Goal: Check status

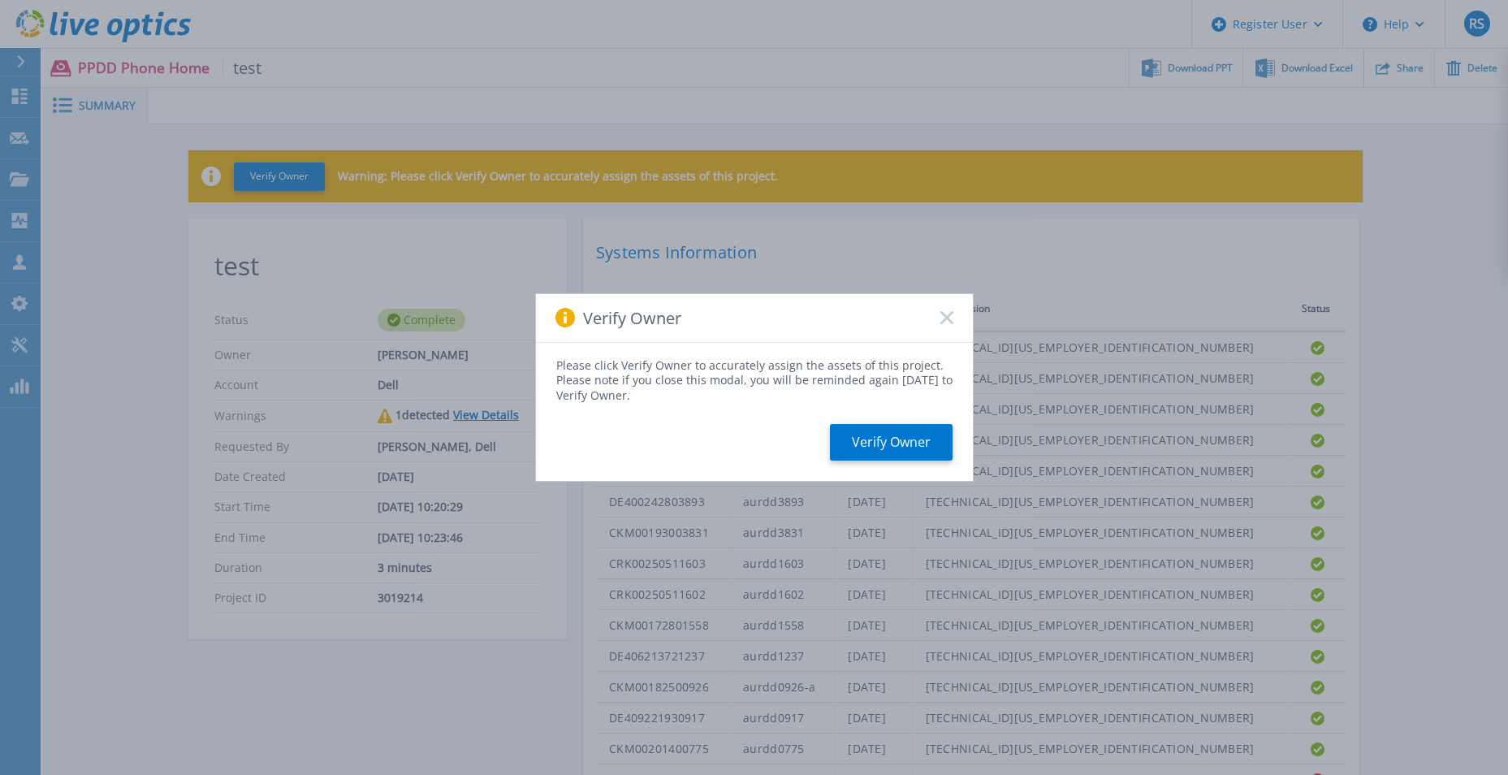
click at [949, 319] on icon at bounding box center [947, 317] width 13 height 13
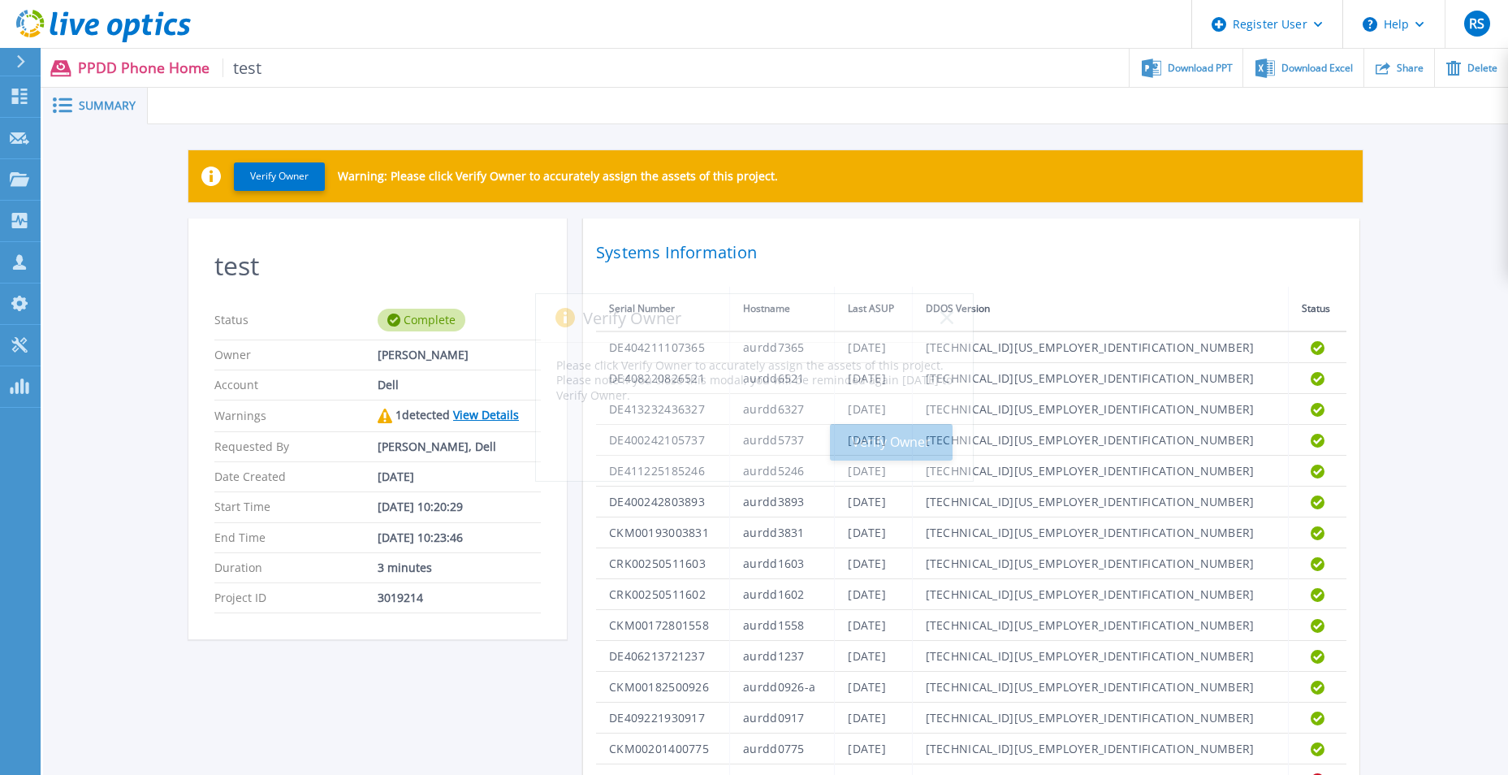
click at [1193, 218] on div "Verify Owner Warning: Please click Verify Owner to accurately assign the assets…" at bounding box center [775, 184] width 1175 height 68
click at [1434, 248] on div "Verify Owner Warning: Please click Verify Owner to accurately assign the assets…" at bounding box center [775, 478] width 1465 height 708
click at [553, 659] on div "test Status Complete Owner Andre Domingos Account Dell Warnings 1 detected View…" at bounding box center [775, 514] width 1175 height 590
click at [565, 478] on section "test Status Complete Owner Andre Domingos Account Dell Warnings 1 detected View…" at bounding box center [377, 429] width 379 height 421
click at [578, 471] on div "test Status Complete Owner Andre Domingos Account Dell Warnings 1 detected View…" at bounding box center [775, 514] width 1175 height 590
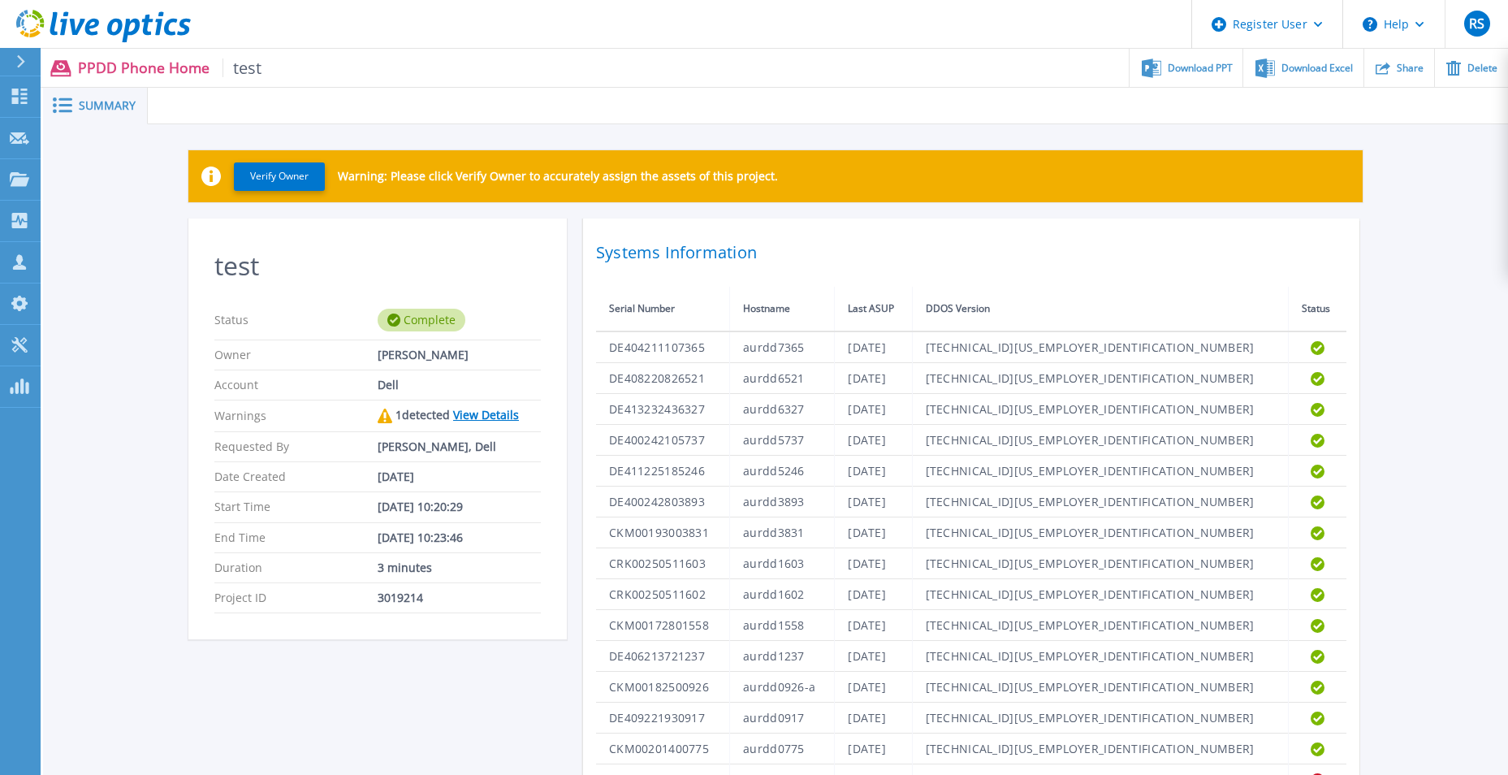
drag, startPoint x: 372, startPoint y: 508, endPoint x: 512, endPoint y: 512, distance: 139.8
click at [512, 512] on div "Start Time Aug 18, 2025 10:20:29" at bounding box center [377, 507] width 327 height 30
drag, startPoint x: 512, startPoint y: 512, endPoint x: 429, endPoint y: 541, distance: 87.9
click at [429, 541] on div "[DATE] 10:23:46" at bounding box center [459, 537] width 163 height 13
click at [1387, 297] on div "Verify Owner Warning: Please click Verify Owner to accurately assign the assets…" at bounding box center [775, 478] width 1465 height 708
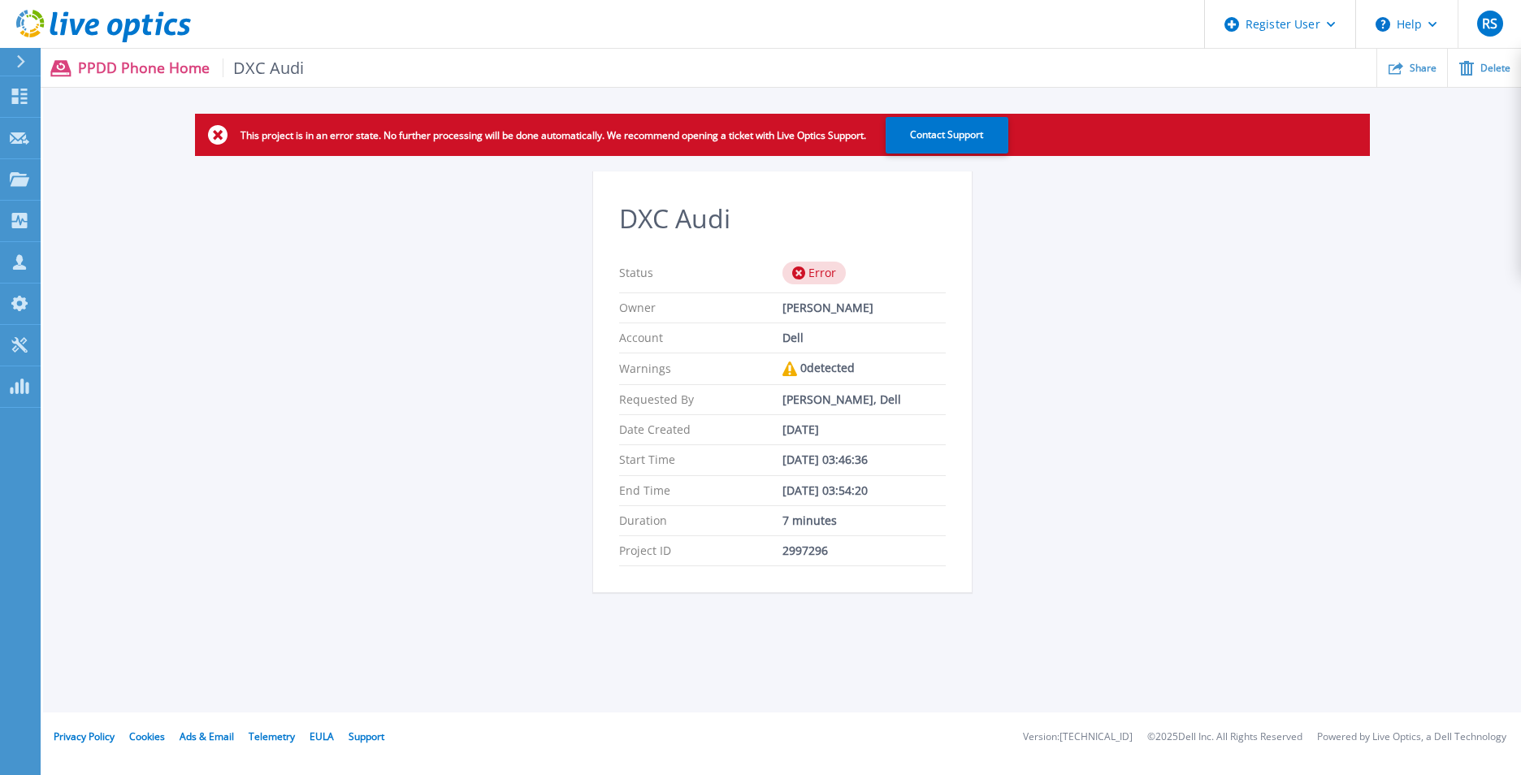
click at [1177, 299] on div "This project is in an error state. No further processing will be done automatic…" at bounding box center [782, 363] width 1478 height 498
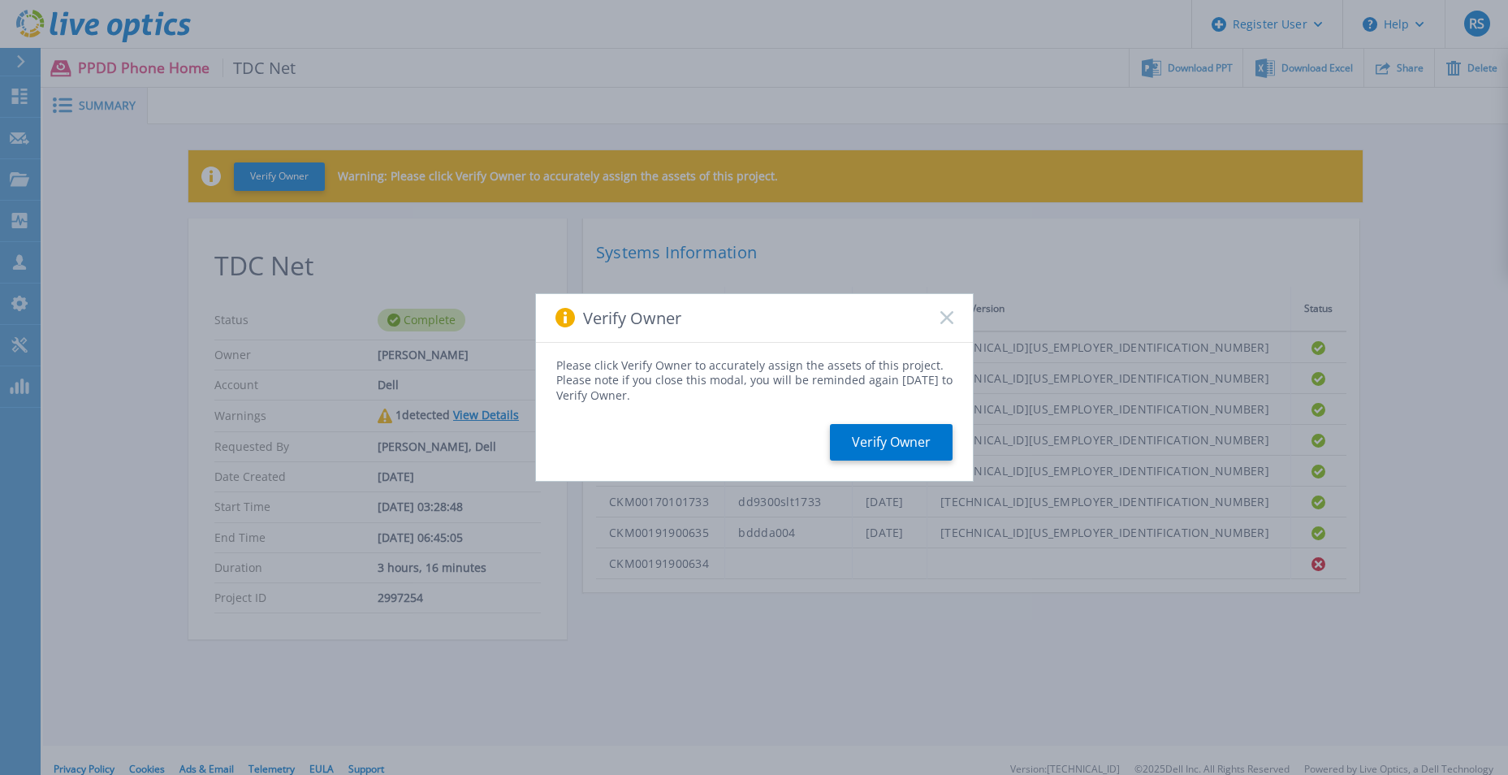
click at [954, 320] on div "Verify Owner" at bounding box center [754, 318] width 437 height 49
click at [945, 317] on rect at bounding box center [947, 318] width 14 height 14
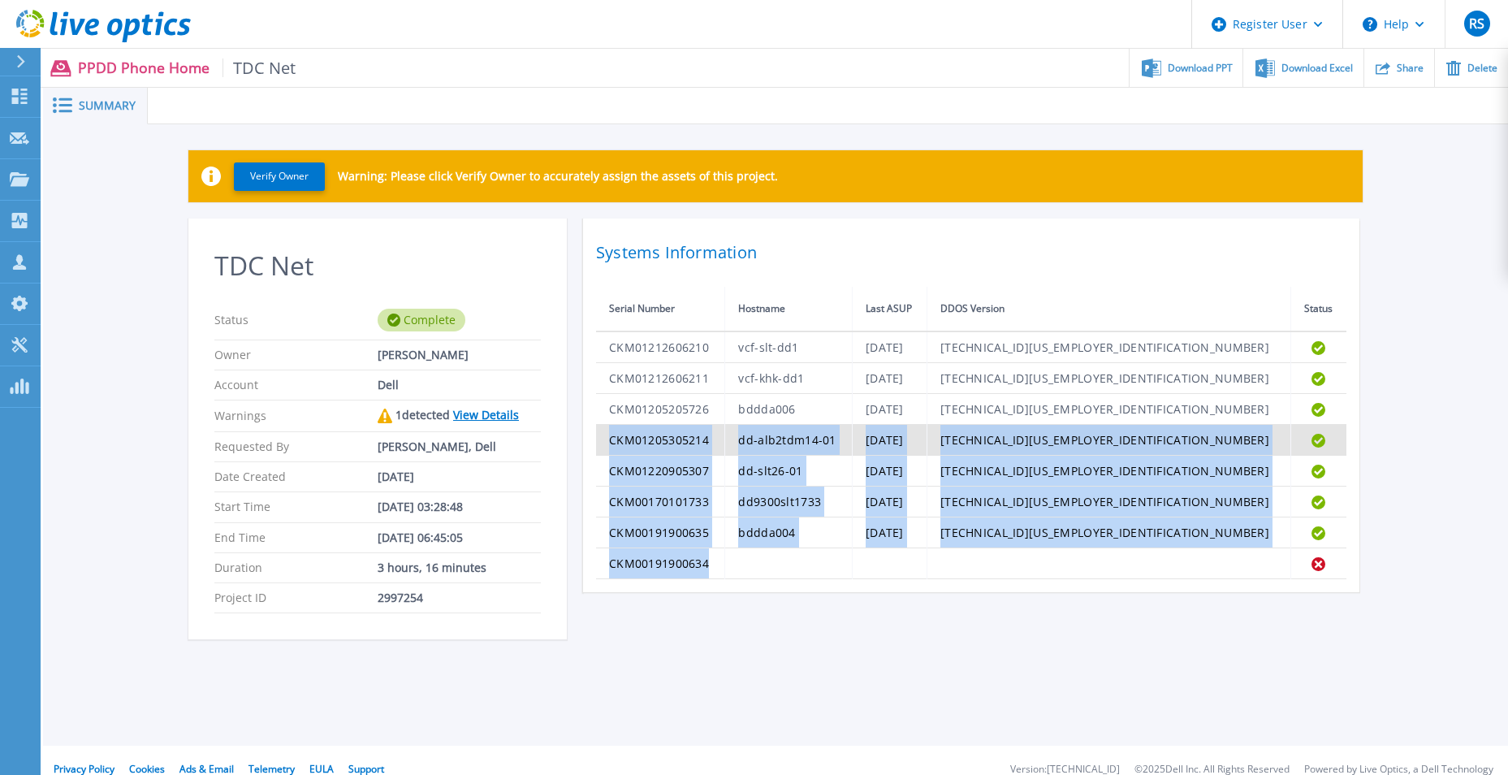
drag, startPoint x: 723, startPoint y: 571, endPoint x: 617, endPoint y: 432, distance: 175.0
click at [617, 432] on tbody "CKM01212606210 vcf-slt-dd1 Thu Jul 31 06:51:30 CEST 2025 7.10.1.15-1078832 Comp…" at bounding box center [971, 455] width 751 height 248
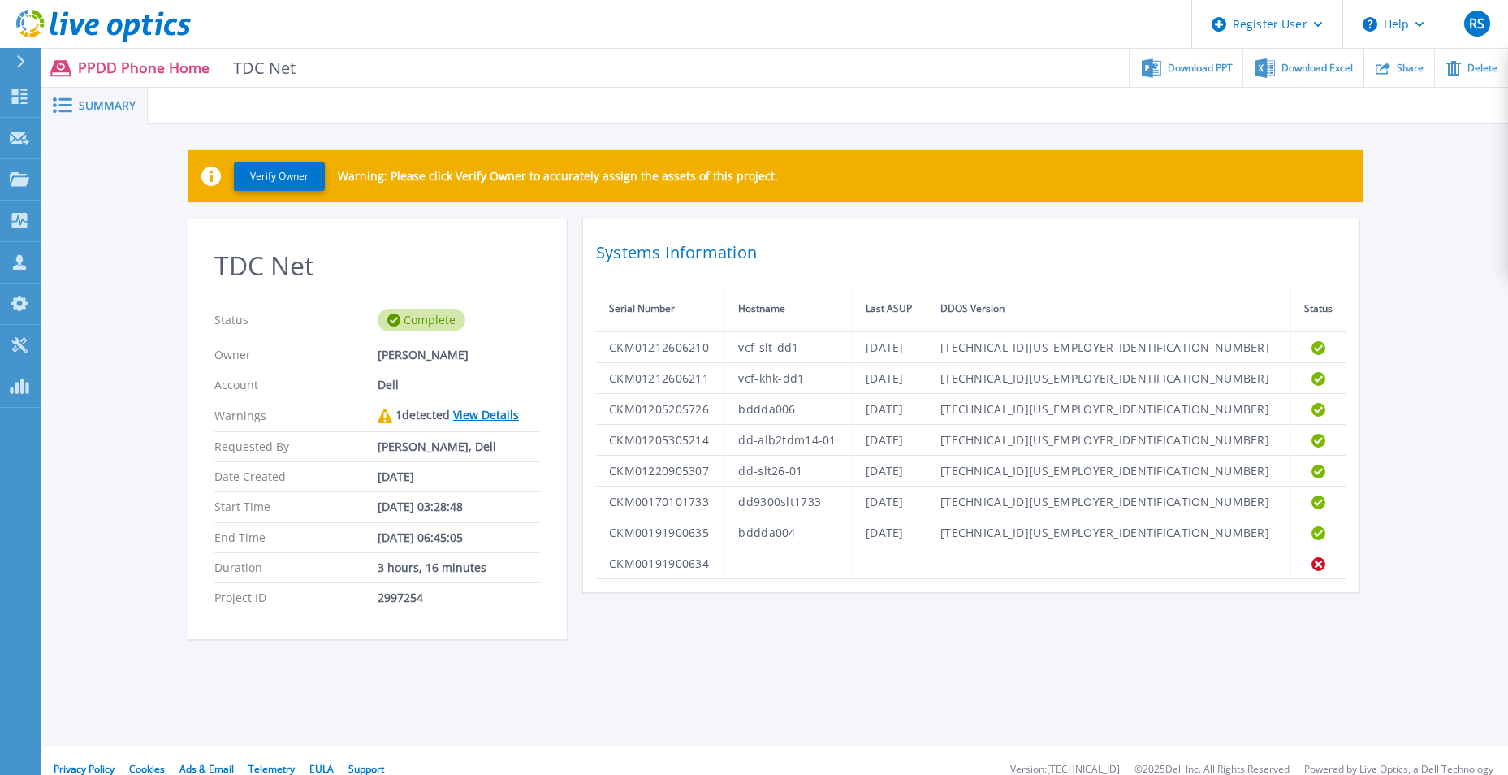
click at [644, 662] on div "Verify Owner Warning: Please click Verify Owner to accurately assign the assets…" at bounding box center [775, 403] width 1465 height 559
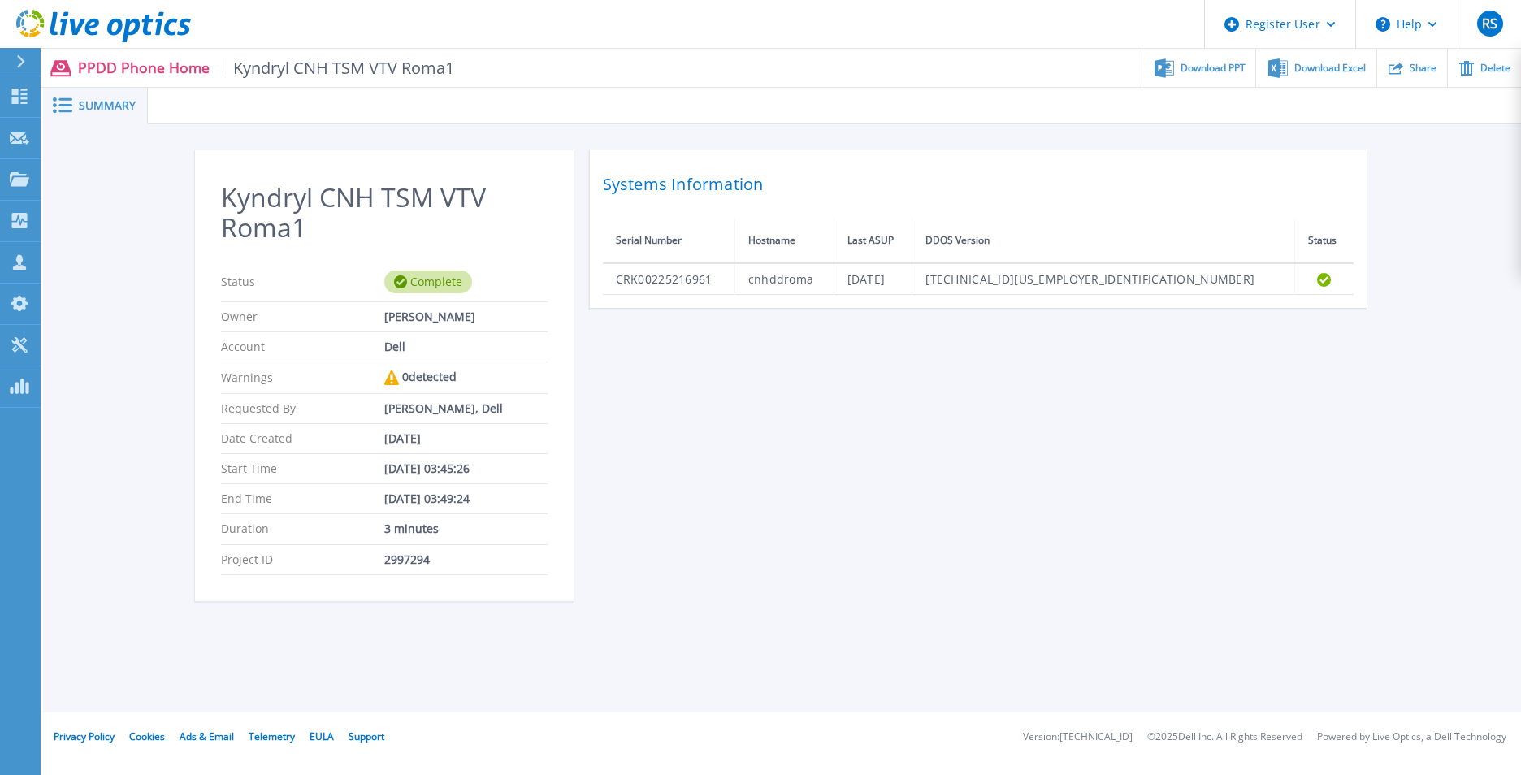
click at [678, 458] on div "Kyndryl CNH TSM VTV Roma1 Status Complete Owner Fabiano Luraschi Account Dell W…" at bounding box center [782, 385] width 1175 height 470
drag, startPoint x: 1352, startPoint y: 428, endPoint x: 1293, endPoint y: 428, distance: 59.3
click at [1352, 428] on div "Kyndryl CNH TSM VTV Roma1 Status Complete Owner Fabiano Luraschi Account Dell W…" at bounding box center [782, 385] width 1175 height 470
